Goal: Task Accomplishment & Management: Use online tool/utility

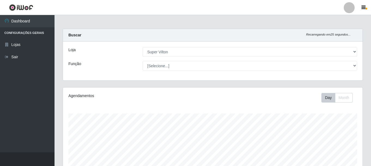
select select "379"
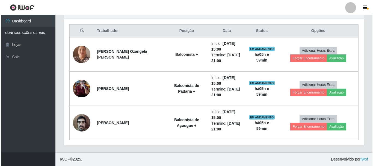
scroll to position [113, 300]
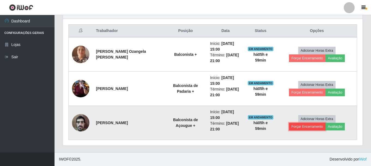
click at [326, 122] on button "Forçar Encerramento" at bounding box center [307, 126] width 37 height 8
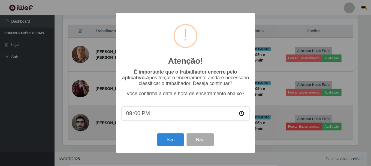
scroll to position [113, 297]
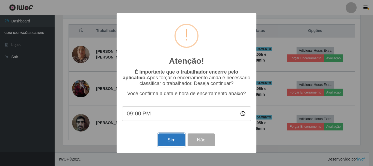
click at [176, 137] on button "Sim" at bounding box center [171, 139] width 26 height 13
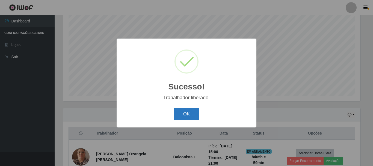
click at [194, 115] on button "OK" at bounding box center [186, 113] width 25 height 13
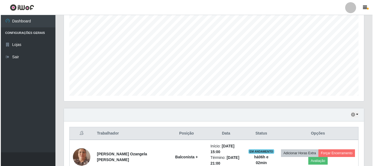
scroll to position [154, 0]
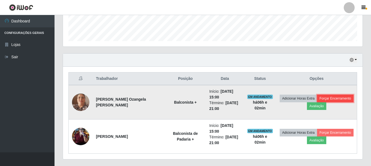
click at [328, 97] on button "Forçar Encerramento" at bounding box center [335, 98] width 37 height 8
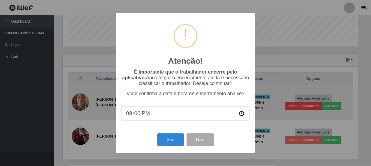
scroll to position [113, 297]
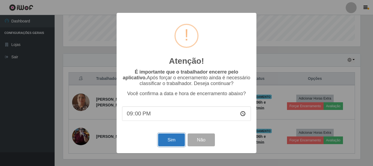
click at [181, 139] on button "Sim" at bounding box center [171, 139] width 26 height 13
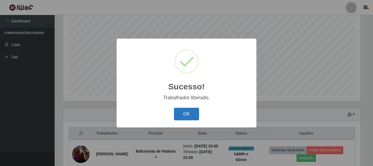
click at [194, 110] on button "OK" at bounding box center [186, 113] width 25 height 13
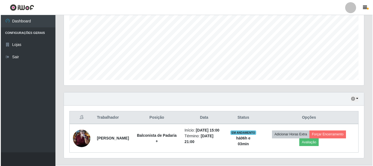
scroll to position [134, 0]
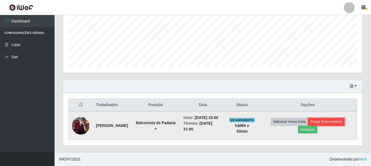
click at [323, 119] on button "Forçar Encerramento" at bounding box center [326, 122] width 37 height 8
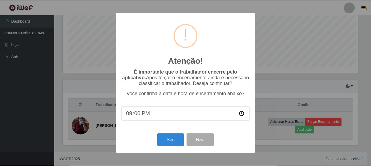
scroll to position [113, 297]
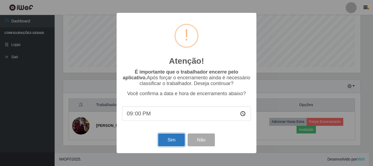
click at [175, 141] on button "Sim" at bounding box center [171, 139] width 26 height 13
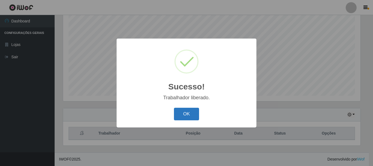
click at [184, 115] on button "OK" at bounding box center [186, 113] width 25 height 13
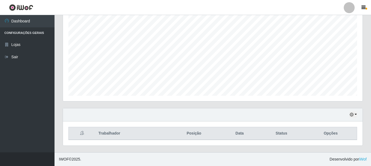
scroll to position [113, 300]
